Goal: Check status: Check status

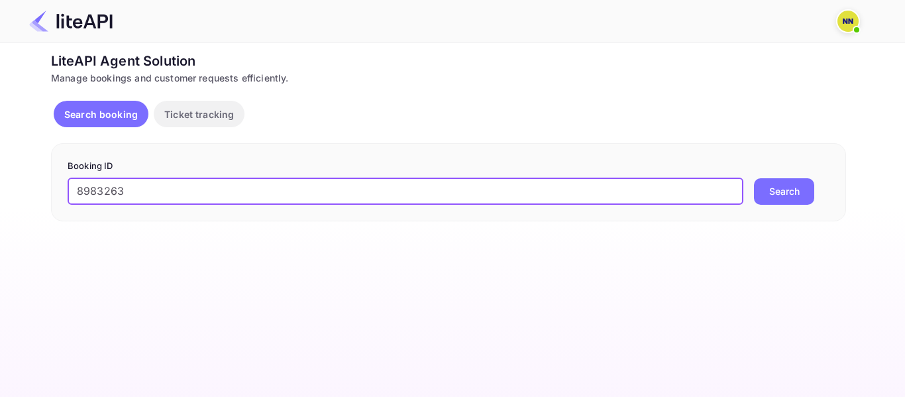
type input "8983263"
drag, startPoint x: 777, startPoint y: 197, endPoint x: 775, endPoint y: 205, distance: 8.1
click at [777, 197] on button "Search" at bounding box center [784, 191] width 60 height 26
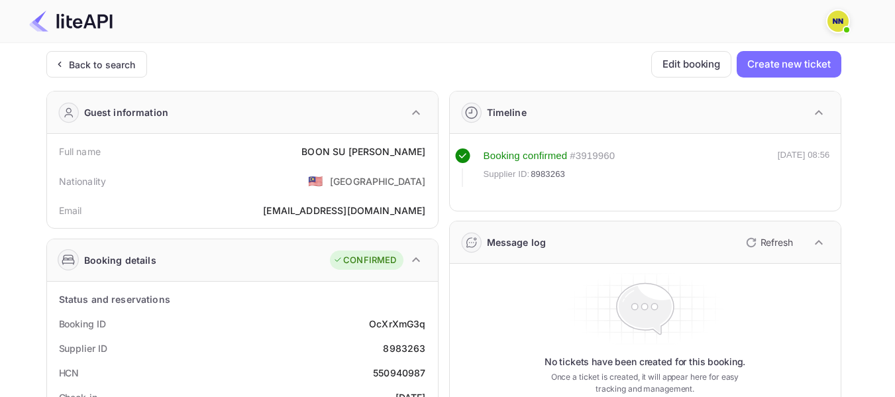
click at [399, 371] on div "550940987" at bounding box center [399, 373] width 52 height 14
copy div "550940987"
click at [61, 62] on icon at bounding box center [59, 64] width 14 height 13
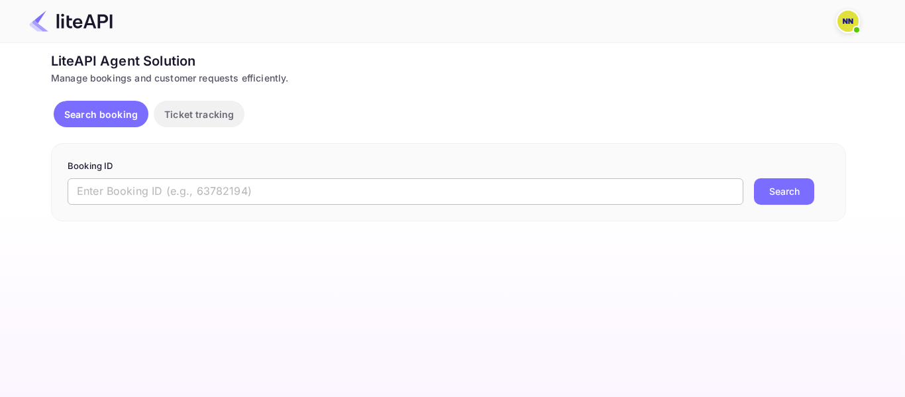
paste input "8993300"
click at [195, 193] on input "text" at bounding box center [405, 191] width 675 height 26
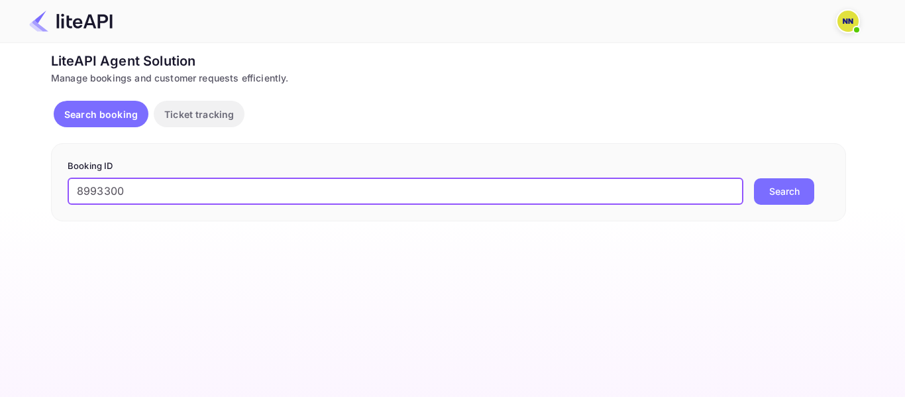
type input "8993300"
click at [755, 196] on button "Search" at bounding box center [784, 191] width 60 height 26
